Goal: Information Seeking & Learning: Learn about a topic

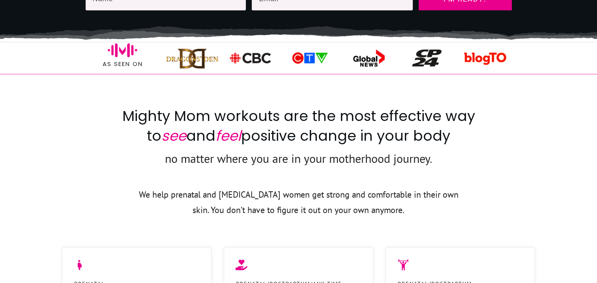
scroll to position [395, 0]
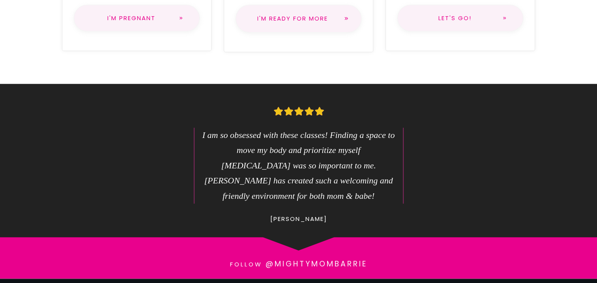
scroll to position [790, 0]
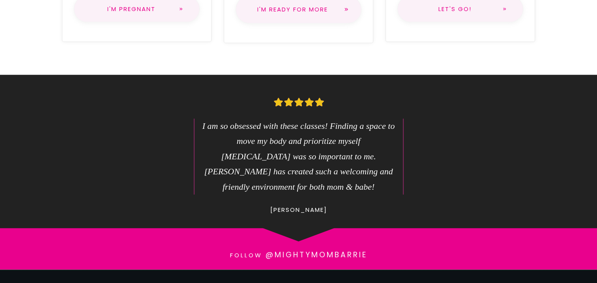
click at [120, 12] on span "I'm Pregnant" at bounding box center [131, 9] width 83 height 6
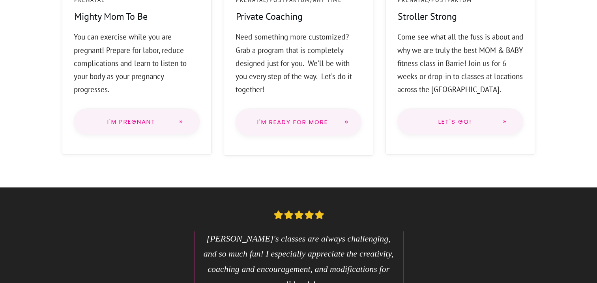
scroll to position [724, 0]
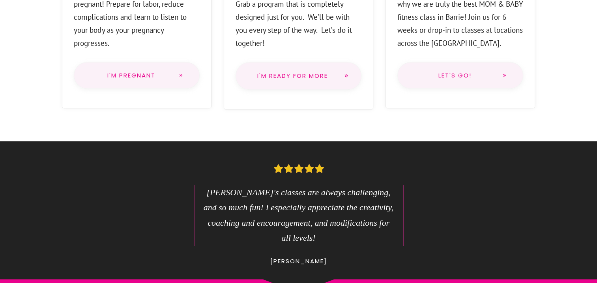
click at [120, 89] on link "I'm Pregnant" at bounding box center [137, 75] width 126 height 27
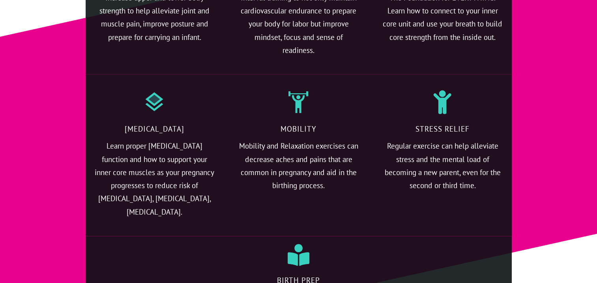
scroll to position [1513, 0]
